Goal: Task Accomplishment & Management: Use online tool/utility

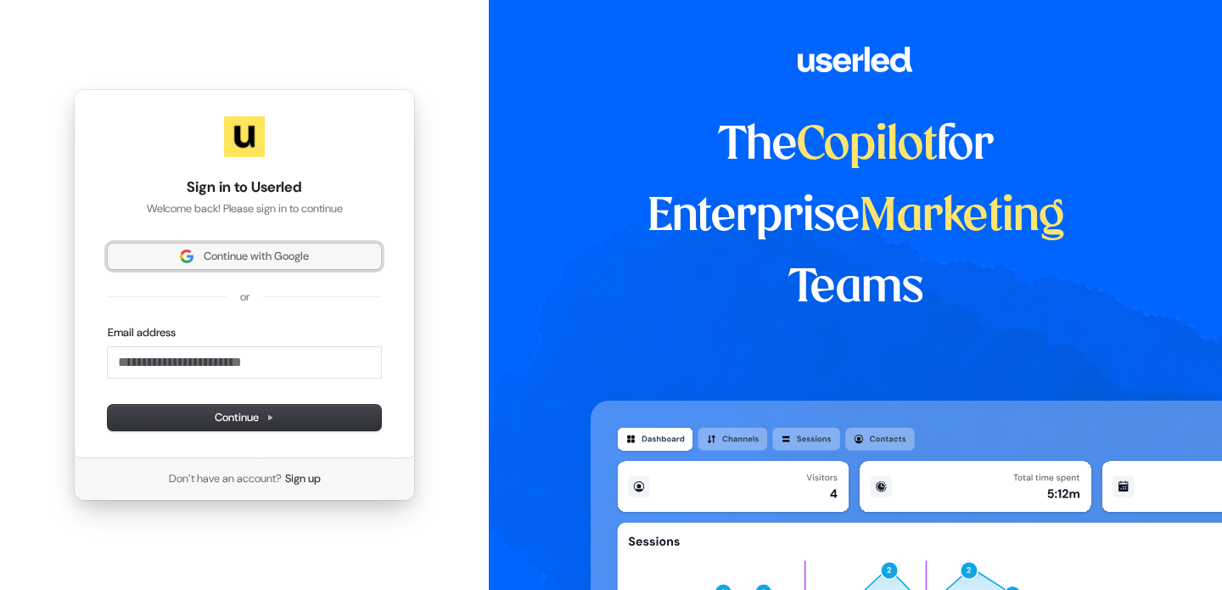
click at [282, 254] on span "Continue with Google" at bounding box center [256, 256] width 105 height 15
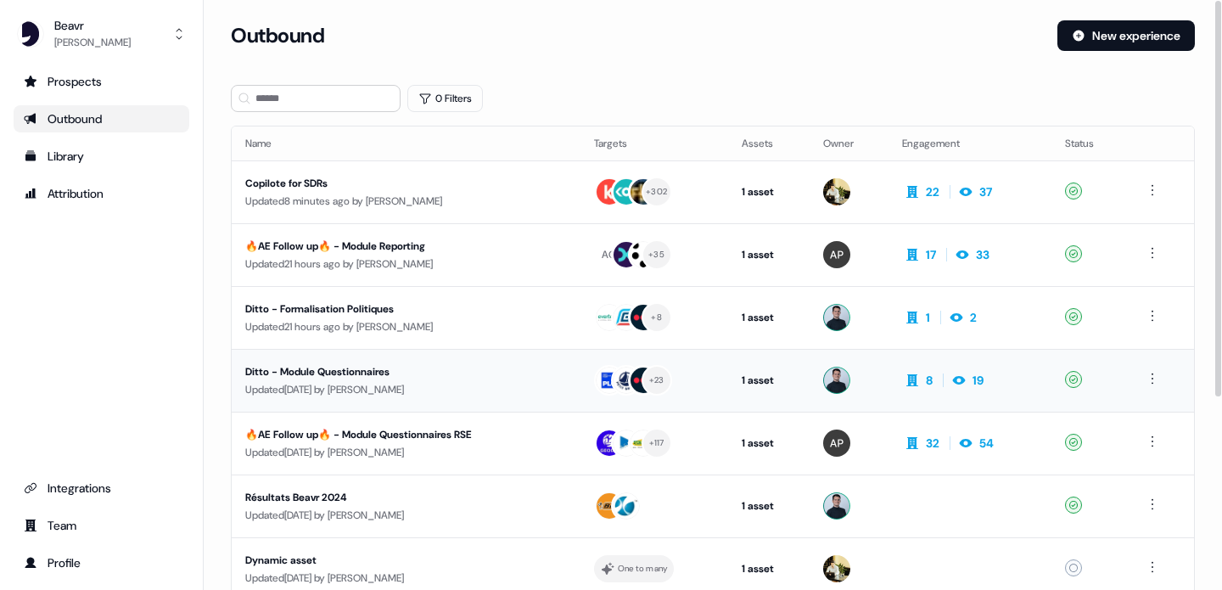
click at [383, 374] on div "Ditto - Module Questionnaires" at bounding box center [398, 371] width 306 height 17
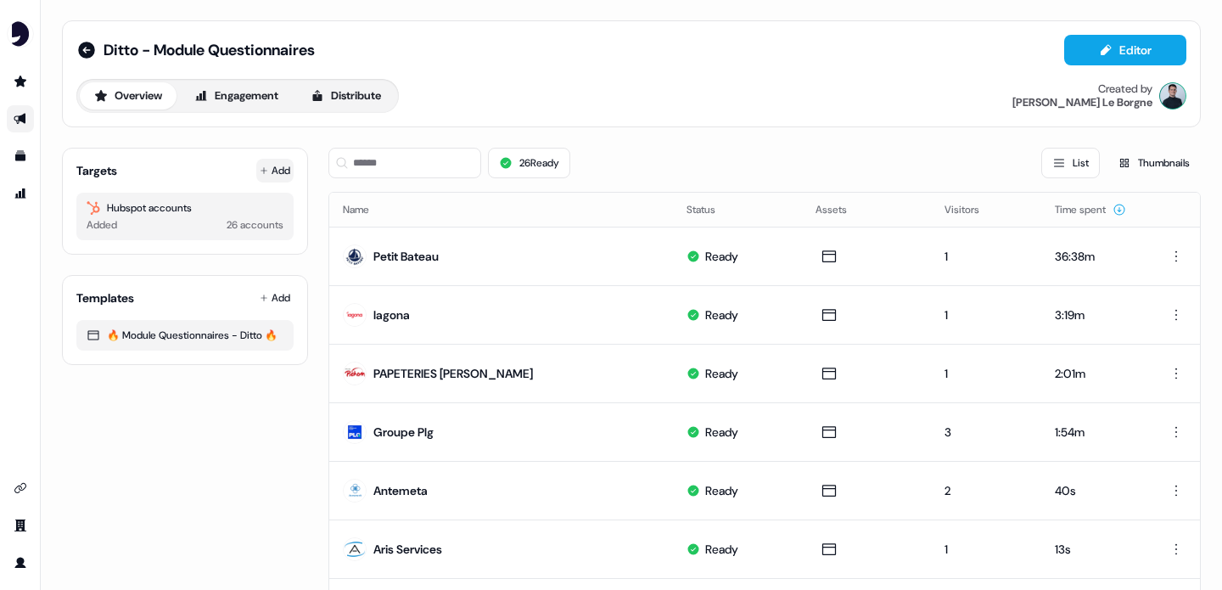
click at [281, 171] on button "Add" at bounding box center [274, 171] width 37 height 24
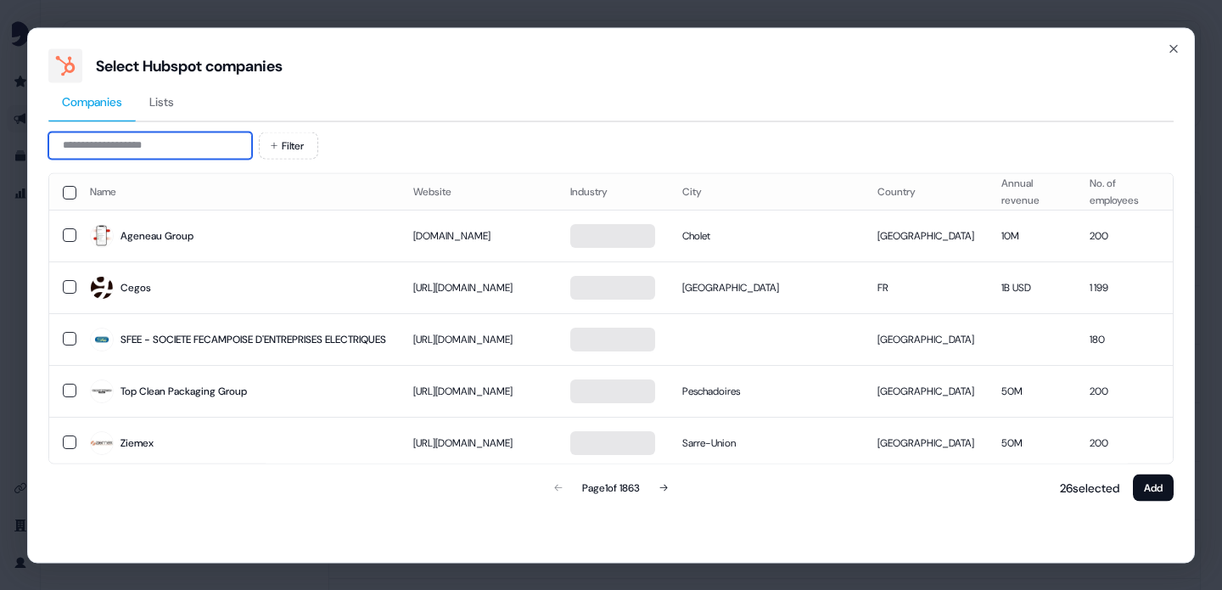
click at [216, 157] on input at bounding box center [150, 145] width 204 height 27
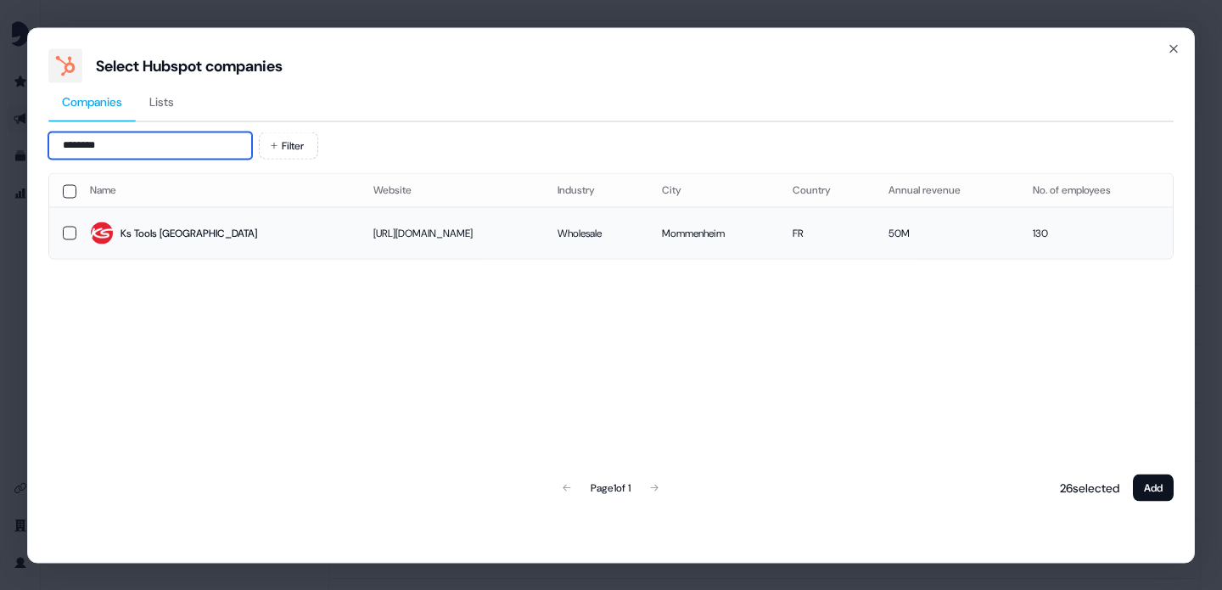
type input "********"
click at [70, 233] on button "button" at bounding box center [70, 233] width 14 height 14
click at [1163, 491] on button "Add" at bounding box center [1153, 487] width 41 height 27
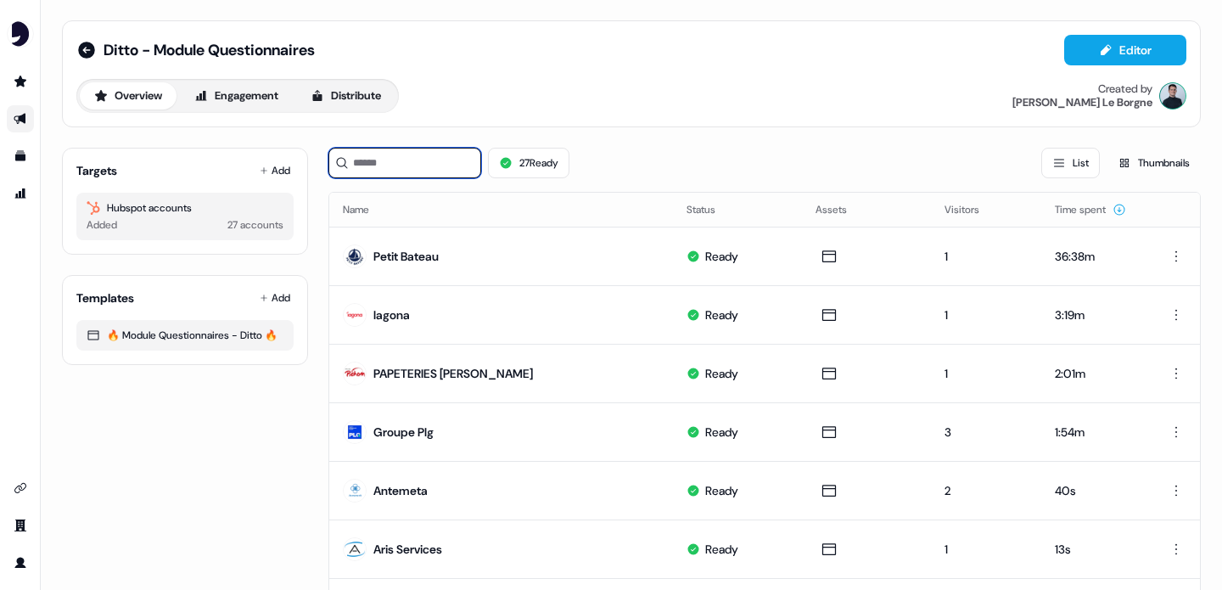
click at [408, 166] on input at bounding box center [404, 163] width 153 height 31
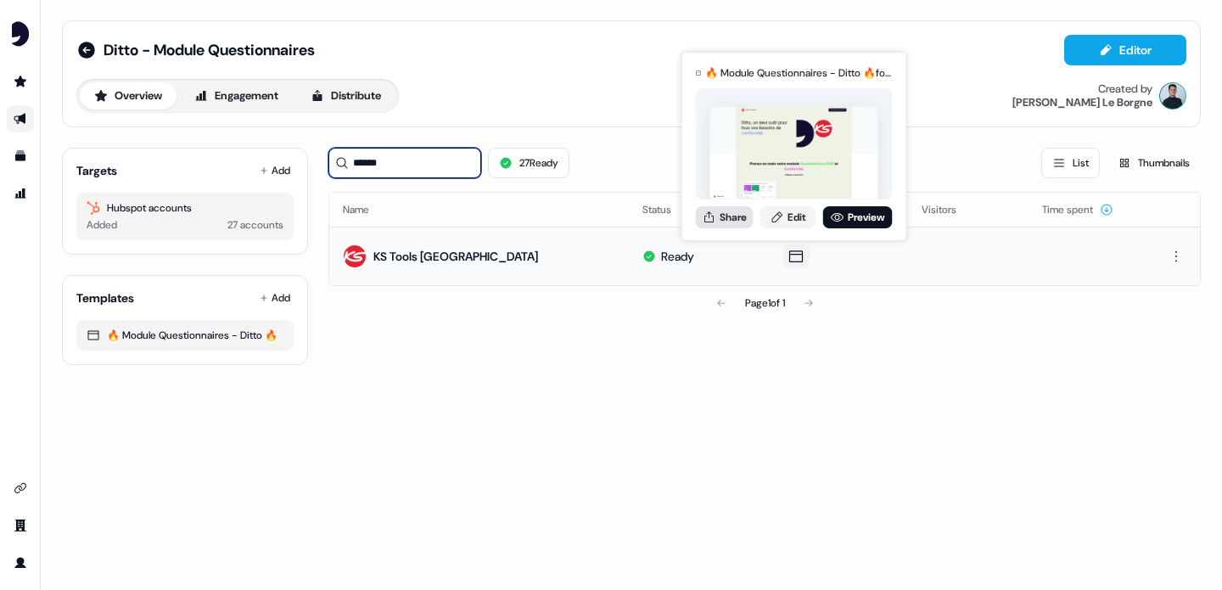
type input "******"
click at [729, 216] on button "Share" at bounding box center [725, 217] width 58 height 22
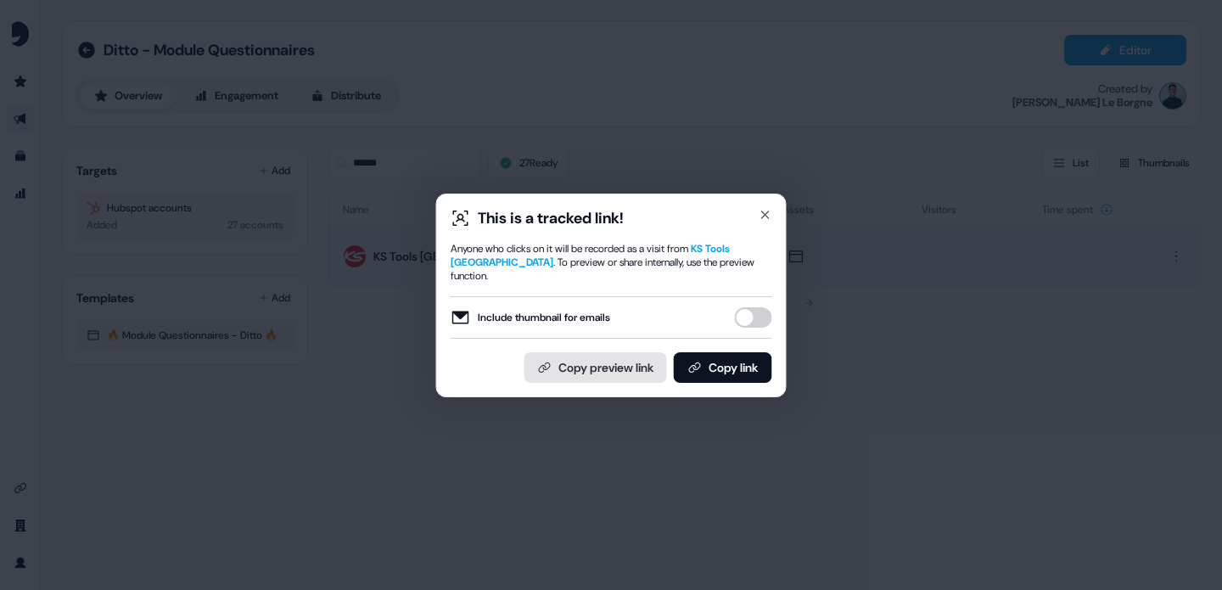
click at [609, 356] on button "Copy preview link" at bounding box center [596, 367] width 143 height 31
